Goal: Transaction & Acquisition: Purchase product/service

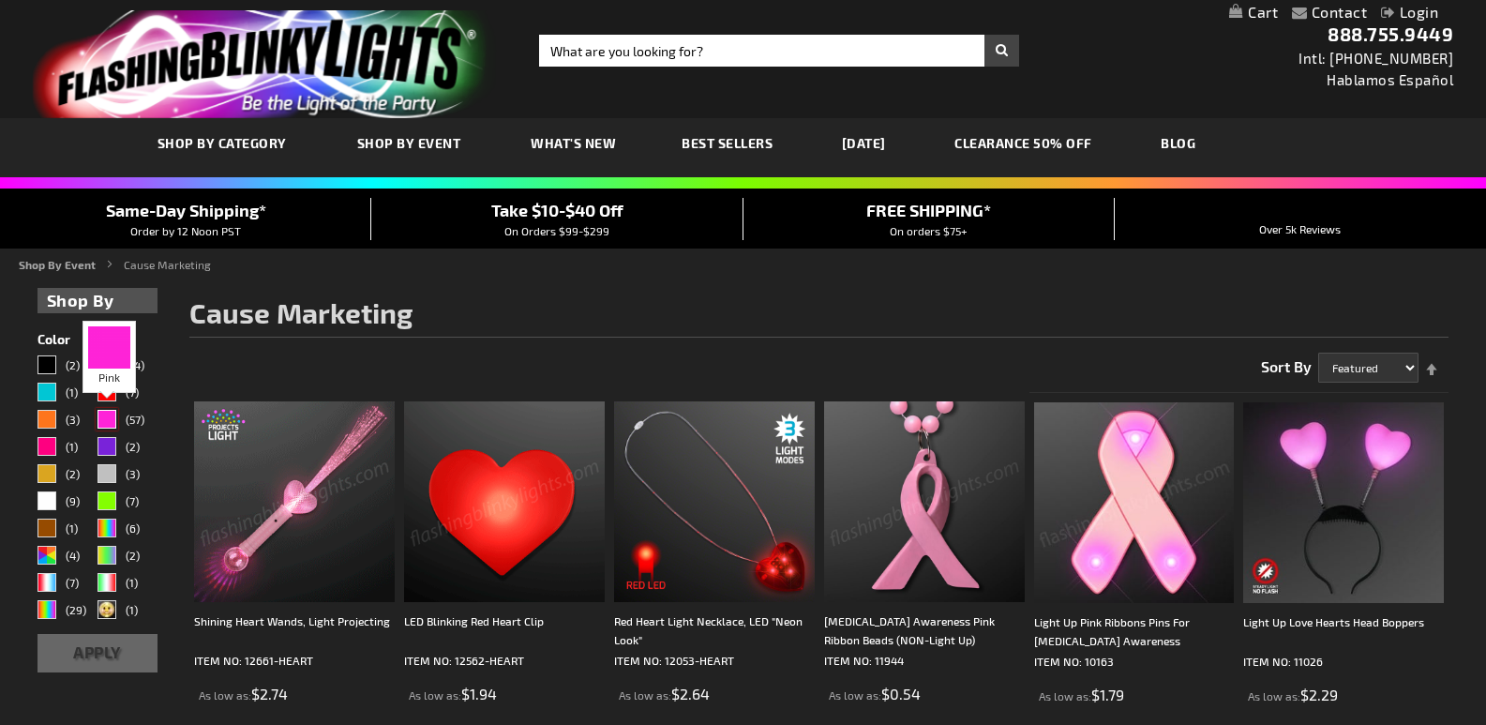
click at [106, 412] on div "Pink" at bounding box center [107, 419] width 19 height 19
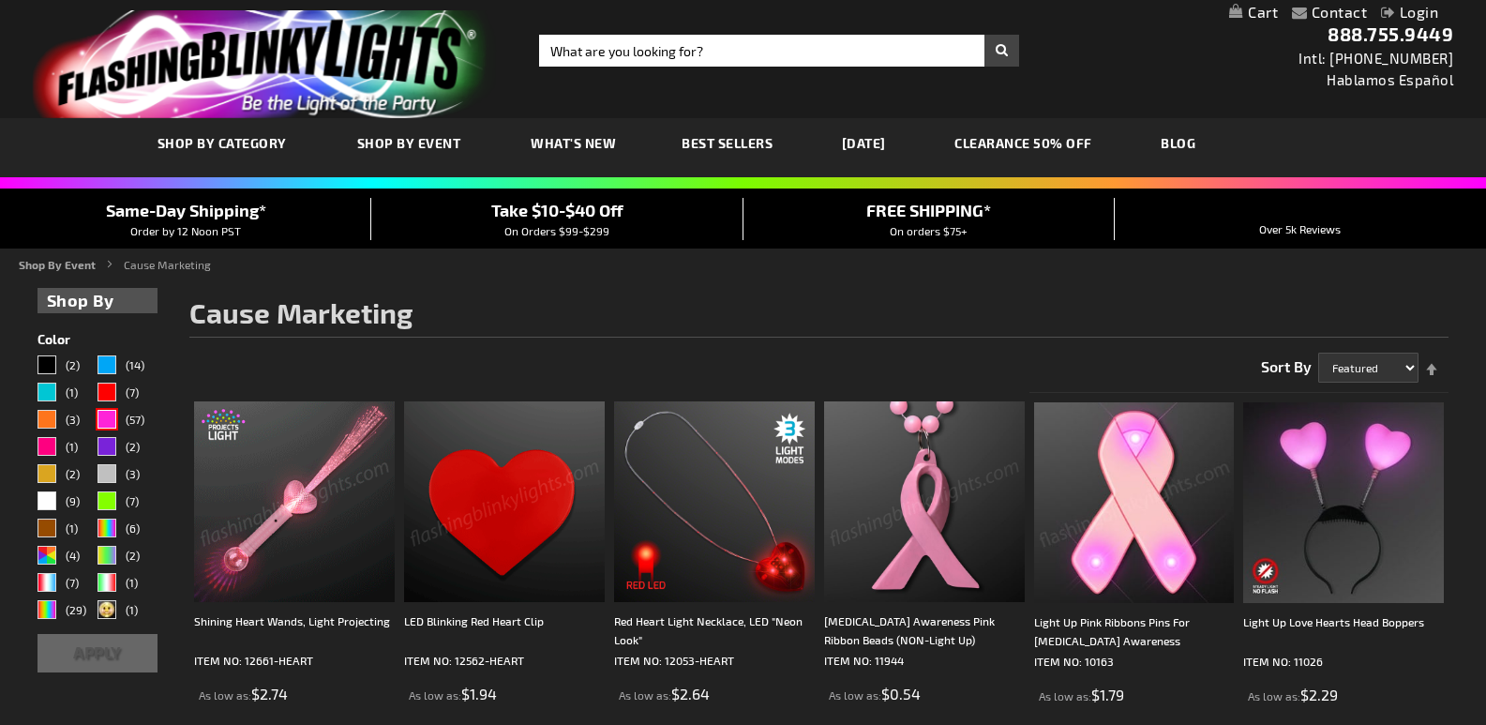
click at [102, 654] on button "Apply" at bounding box center [98, 653] width 120 height 38
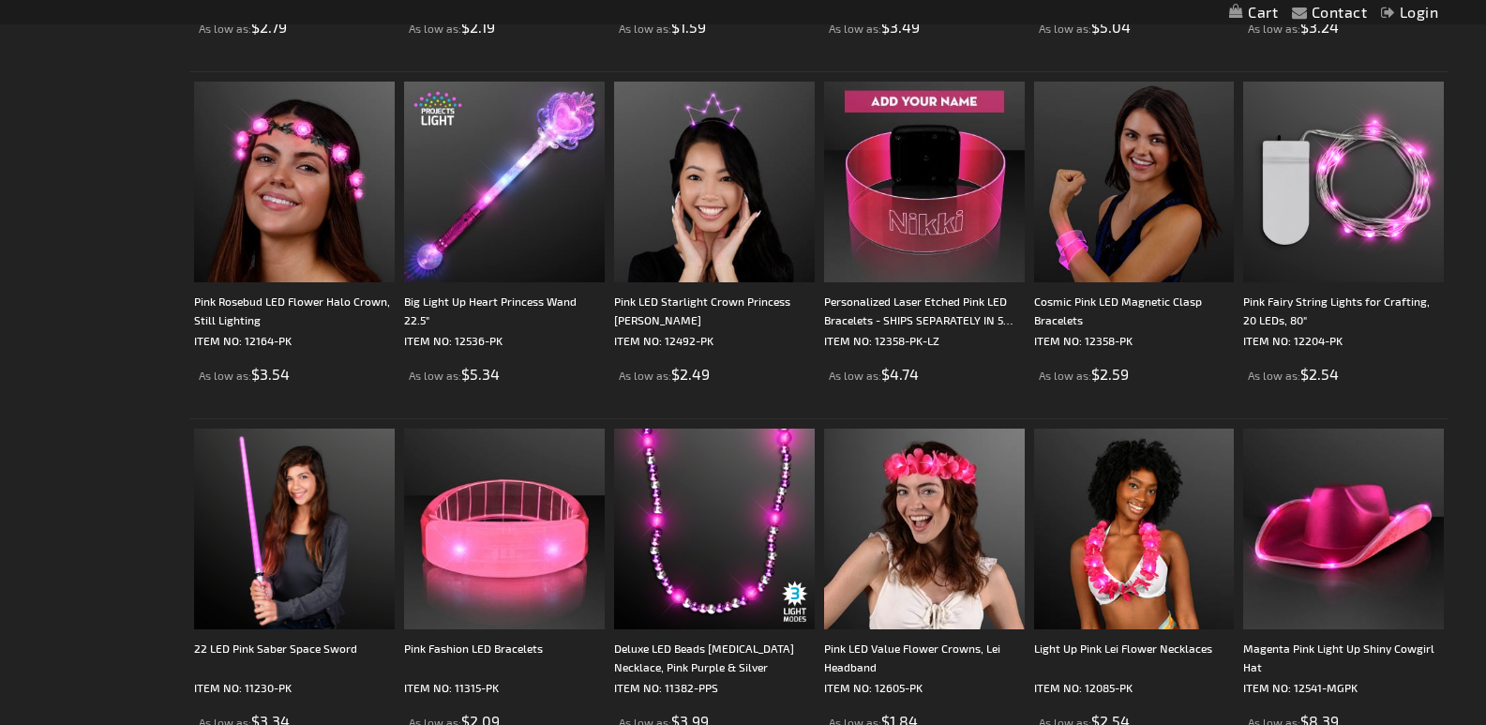
scroll to position [1225, 0]
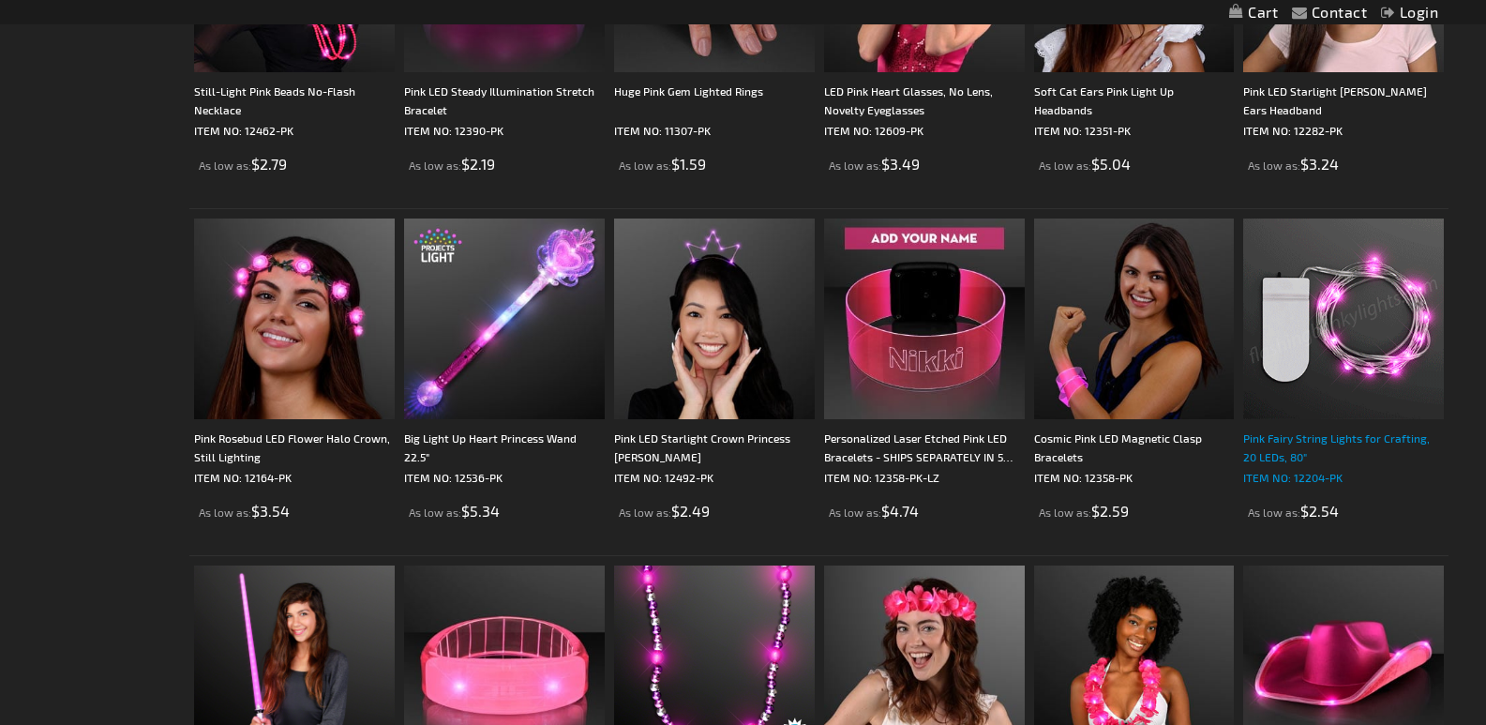
click at [1349, 448] on div "Pink Fairy String Lights for Crafting, 20 LEDs, 80"" at bounding box center [1343, 448] width 201 height 38
